Goal: Information Seeking & Learning: Learn about a topic

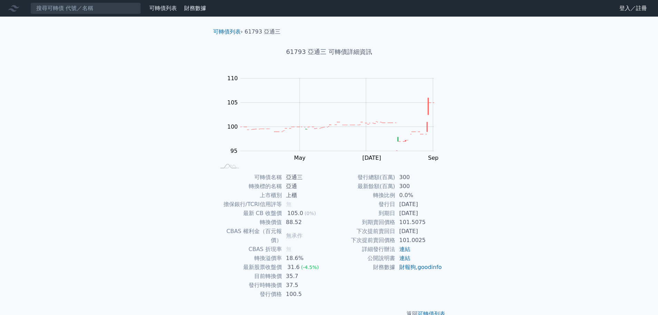
drag, startPoint x: 385, startPoint y: 201, endPoint x: 437, endPoint y: 203, distance: 51.9
click at [437, 203] on tr "發行日 2023-07-25" at bounding box center [385, 204] width 113 height 9
click at [437, 203] on td "2023-07-25" at bounding box center [418, 204] width 47 height 9
drag, startPoint x: 402, startPoint y: 194, endPoint x: 397, endPoint y: 194, distance: 5.2
click at [397, 194] on td "0.0%" at bounding box center [418, 195] width 47 height 9
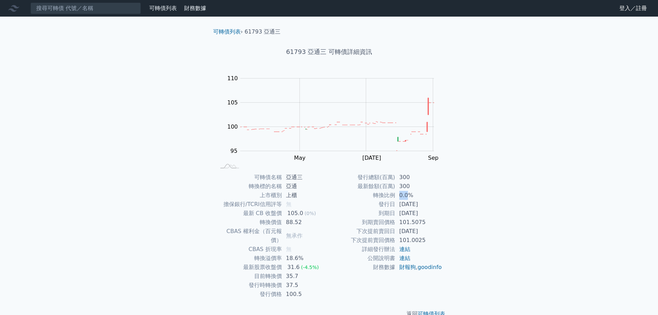
click at [397, 194] on td "0.0%" at bounding box center [418, 195] width 47 height 9
drag, startPoint x: 397, startPoint y: 181, endPoint x: 414, endPoint y: 184, distance: 16.8
click at [414, 184] on tbody "發行總額(百萬) 300 最新餘額(百萬) 300 轉換比例 0.0% 發行日 2023-07-25 到期日 2026-07-25 到期賣回價格 101.50…" at bounding box center [385, 222] width 113 height 99
click at [414, 184] on td "300" at bounding box center [418, 186] width 47 height 9
drag, startPoint x: 288, startPoint y: 268, endPoint x: 297, endPoint y: 268, distance: 8.6
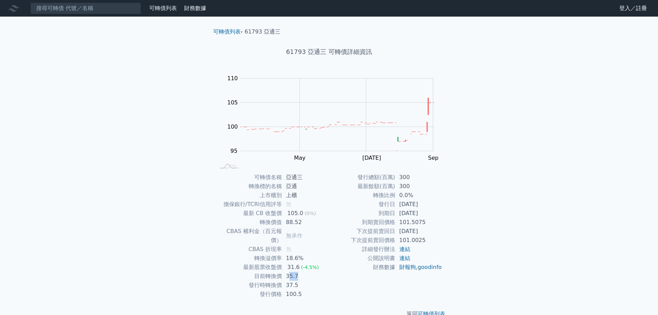
click at [297, 272] on td "35.7" at bounding box center [305, 276] width 47 height 9
drag, startPoint x: 297, startPoint y: 268, endPoint x: 301, endPoint y: 267, distance: 4.3
click at [297, 272] on td "35.7" at bounding box center [305, 276] width 47 height 9
